Goal: Information Seeking & Learning: Learn about a topic

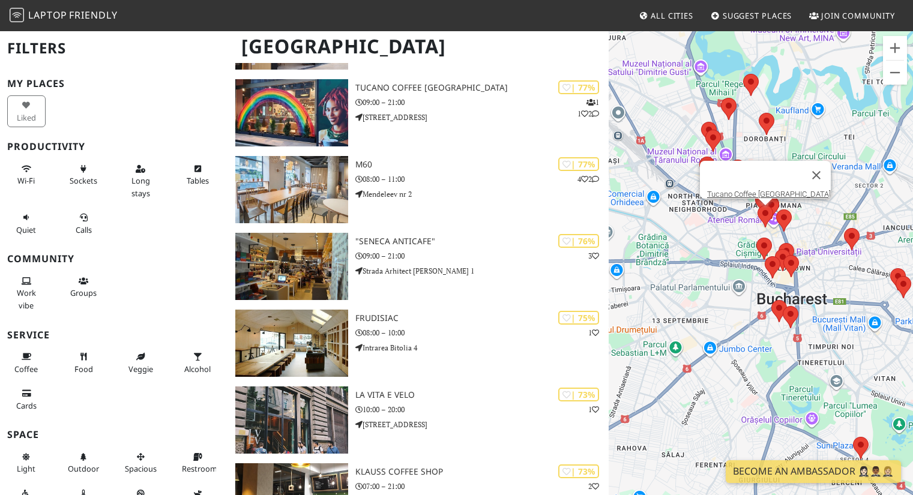
scroll to position [562, 0]
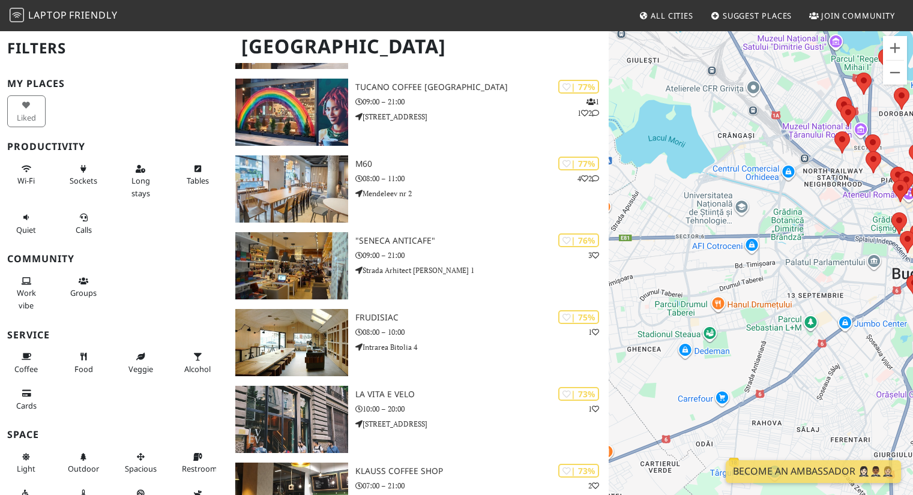
drag, startPoint x: 719, startPoint y: 295, endPoint x: 859, endPoint y: 270, distance: 141.6
click at [859, 270] on div "To navigate, press the arrow keys." at bounding box center [761, 277] width 304 height 495
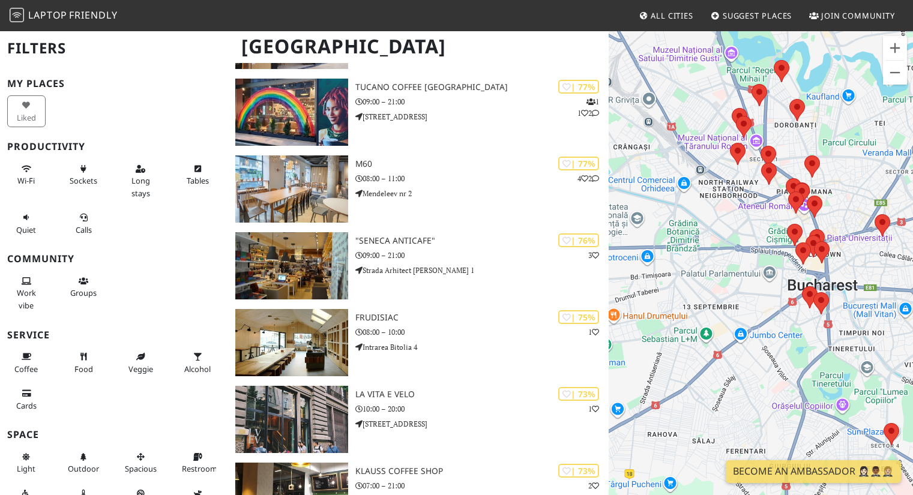
drag, startPoint x: 814, startPoint y: 259, endPoint x: 709, endPoint y: 270, distance: 105.7
click at [709, 270] on div "To navigate, press the arrow keys." at bounding box center [761, 277] width 304 height 495
click at [895, 50] on button "Zoom in" at bounding box center [895, 48] width 24 height 24
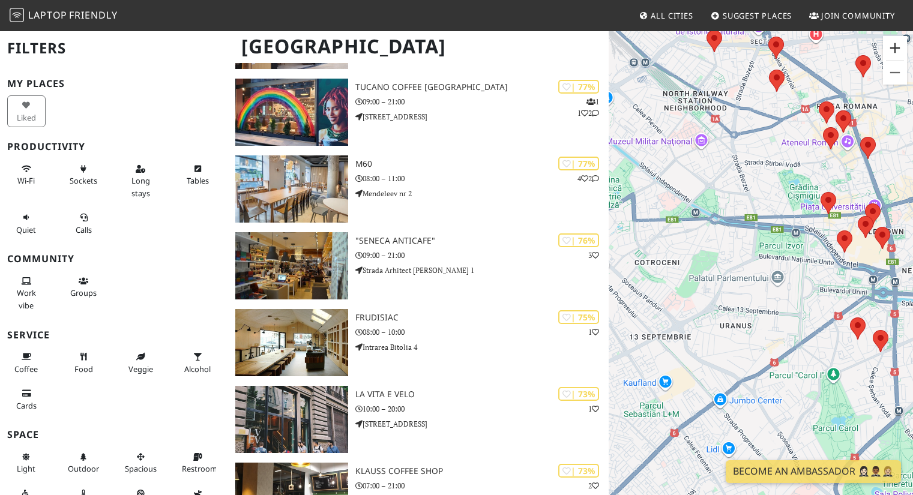
click at [895, 50] on button "Zoom in" at bounding box center [895, 48] width 24 height 24
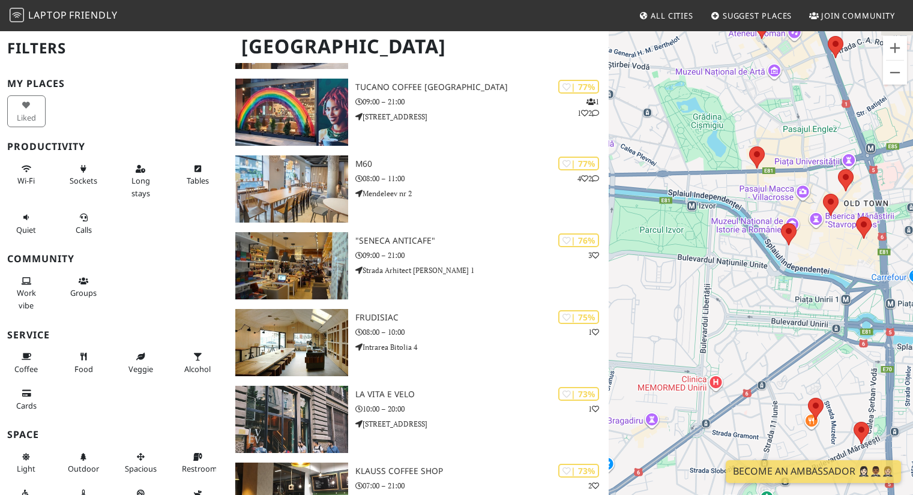
drag, startPoint x: 895, startPoint y: 105, endPoint x: 753, endPoint y: 123, distance: 143.5
click at [753, 123] on div "To navigate, press the arrow keys." at bounding box center [761, 277] width 304 height 495
click at [749, 147] on area at bounding box center [749, 147] width 0 height 0
click at [755, 131] on link "Meron" at bounding box center [757, 135] width 22 height 9
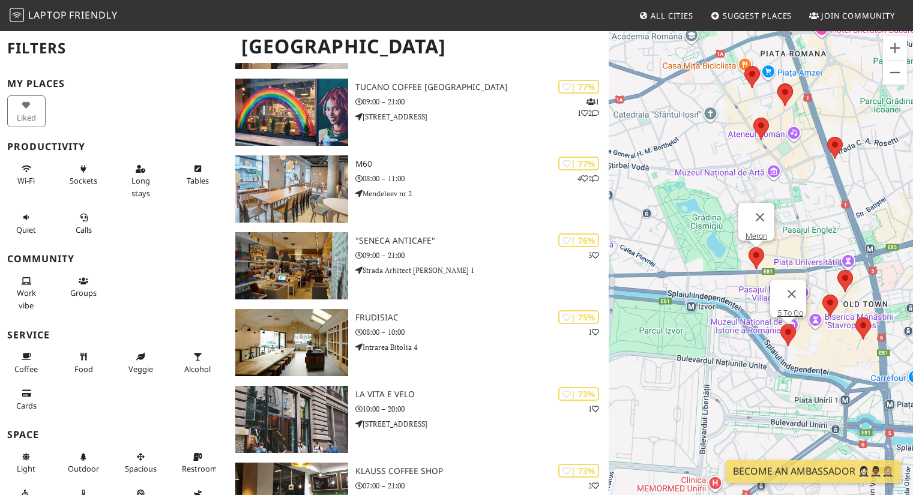
click at [781, 324] on area at bounding box center [781, 324] width 0 height 0
click at [787, 310] on link "5 To Go" at bounding box center [791, 313] width 26 height 9
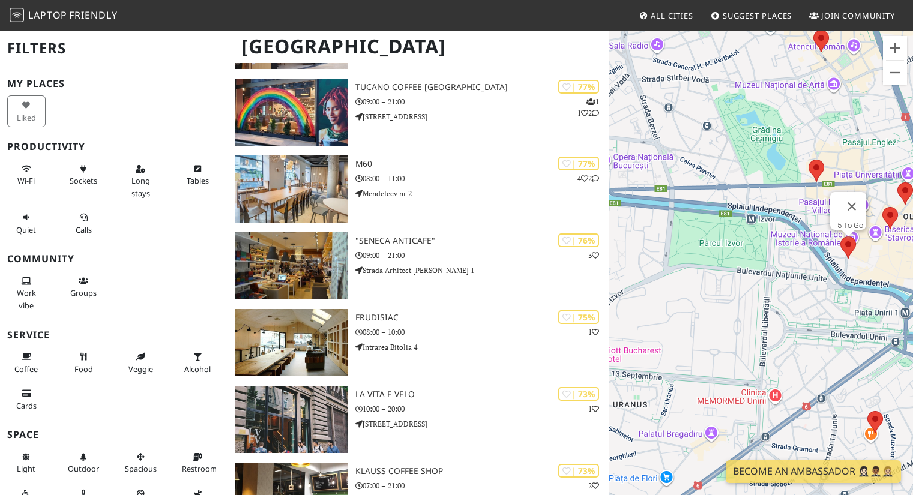
drag, startPoint x: 819, startPoint y: 201, endPoint x: 881, endPoint y: 111, distance: 109.3
click at [881, 111] on div "To navigate, press the arrow keys. 5 To Go" at bounding box center [761, 277] width 304 height 495
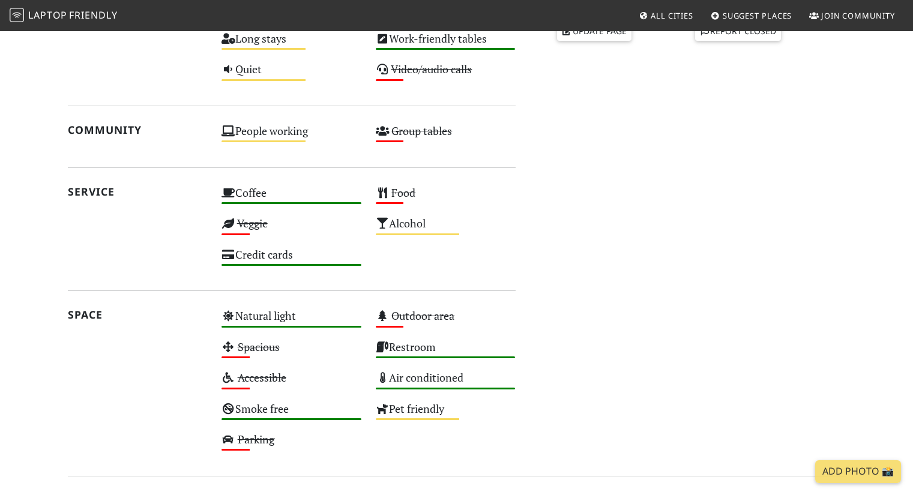
scroll to position [614, 0]
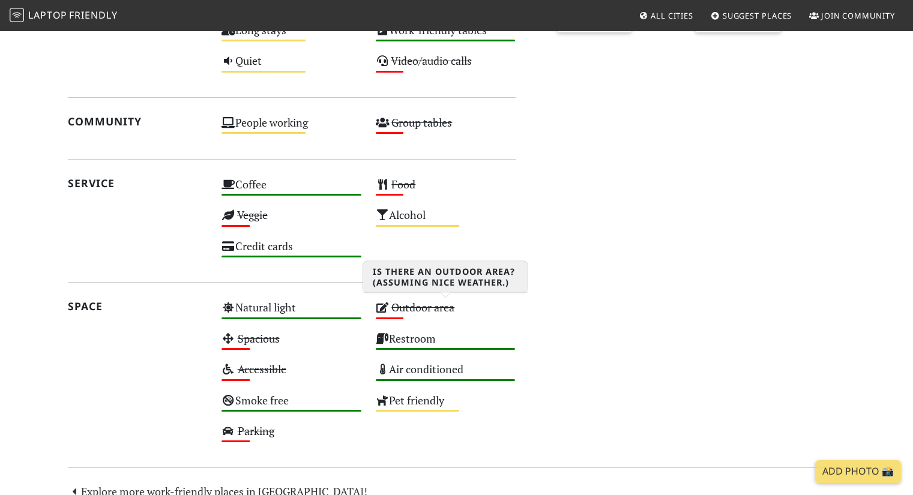
click at [395, 325] on div "Outdoor area Low" at bounding box center [446, 313] width 154 height 31
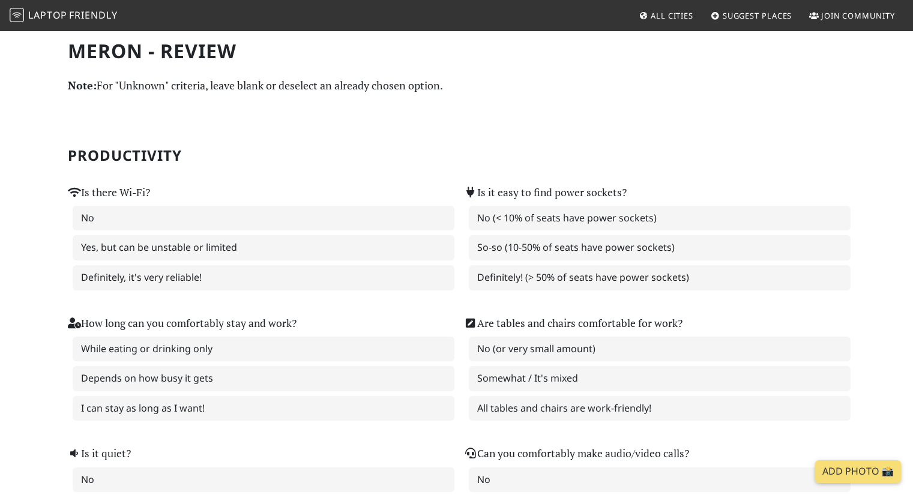
click at [395, 325] on div "How long can you comfortably stay and work? While eating or drinking only Depen…" at bounding box center [259, 368] width 382 height 107
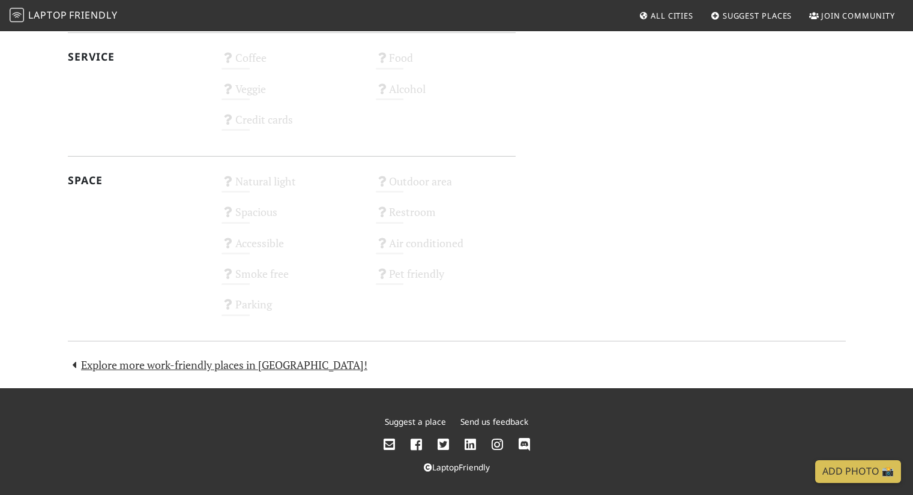
scroll to position [639, 0]
